Goal: Information Seeking & Learning: Understand process/instructions

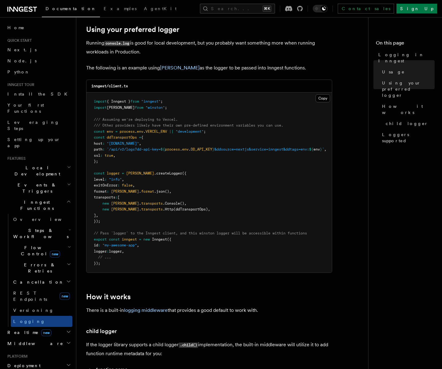
scroll to position [678, 0]
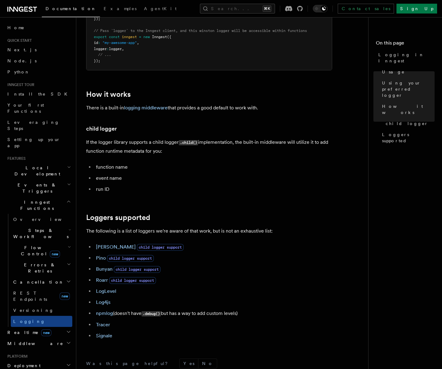
click at [69, 165] on icon "button" at bounding box center [69, 167] width 4 height 5
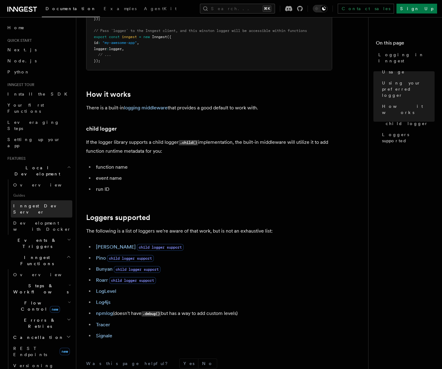
click at [58, 200] on link "Inngest Dev Server" at bounding box center [41, 208] width 61 height 17
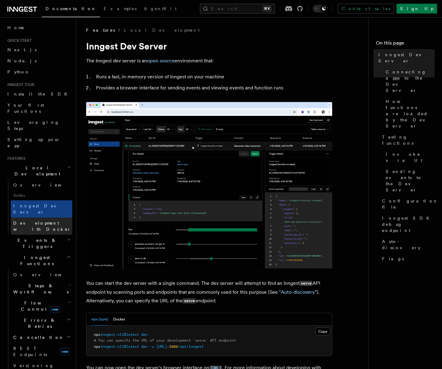
click at [57, 221] on span "Development with Docker" at bounding box center [42, 226] width 58 height 11
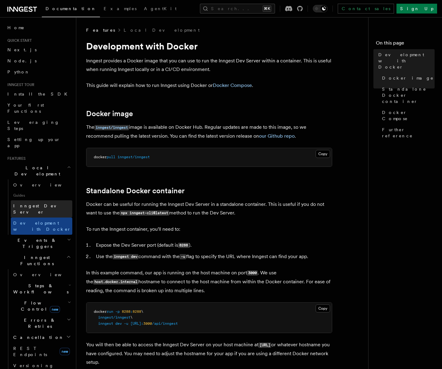
click at [57, 200] on link "Inngest Dev Server" at bounding box center [41, 208] width 61 height 17
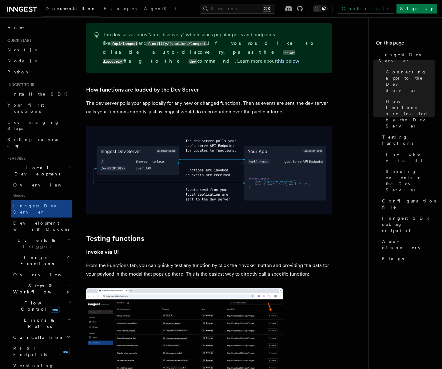
scroll to position [667, 0]
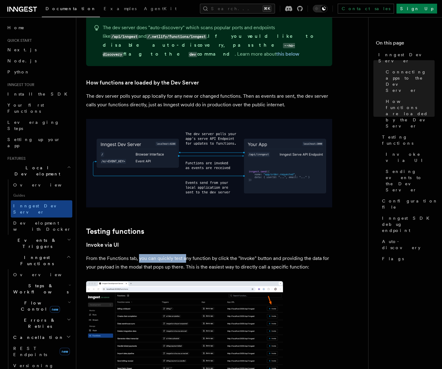
click at [185, 254] on p "From the Functions tab, you can quickly test any function by click the "Invoke"…" at bounding box center [209, 262] width 246 height 17
click at [111, 254] on p "From the Functions tab, you can quickly test any function by click the "Invoke"…" at bounding box center [209, 262] width 246 height 17
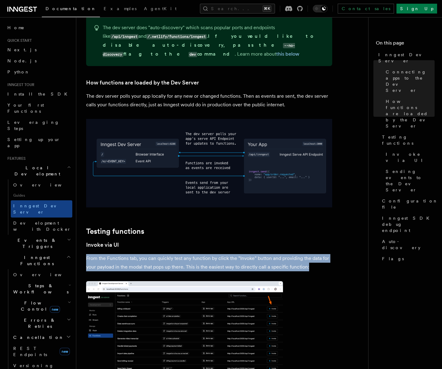
click at [111, 254] on p "From the Functions tab, you can quickly test any function by click the "Invoke"…" at bounding box center [209, 262] width 246 height 17
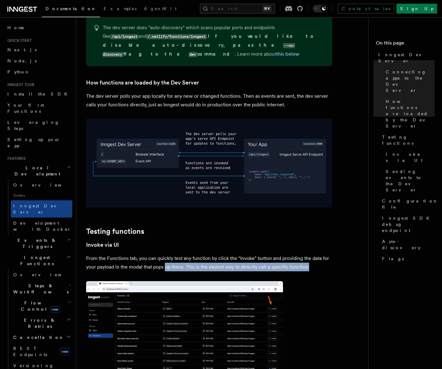
click at [165, 254] on p "From the Functions tab, you can quickly test any function by click the "Invoke"…" at bounding box center [209, 262] width 246 height 17
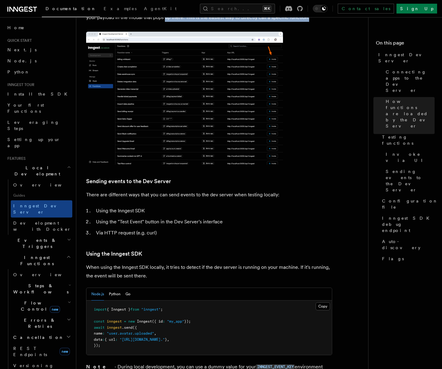
scroll to position [967, 0]
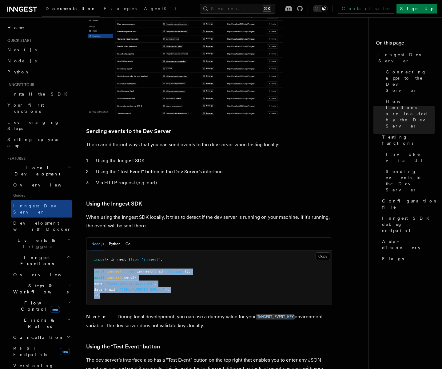
drag, startPoint x: 93, startPoint y: 253, endPoint x: 110, endPoint y: 281, distance: 32.4
click at [110, 281] on pre "import { Inngest } from "inngest" ; const inngest = new Inngest ({ id : "my_app…" at bounding box center [208, 278] width 245 height 54
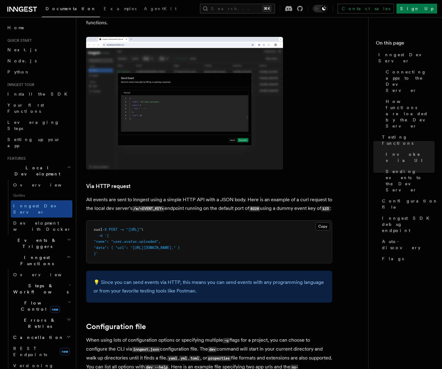
scroll to position [1310, 0]
